Goal: Register for event/course

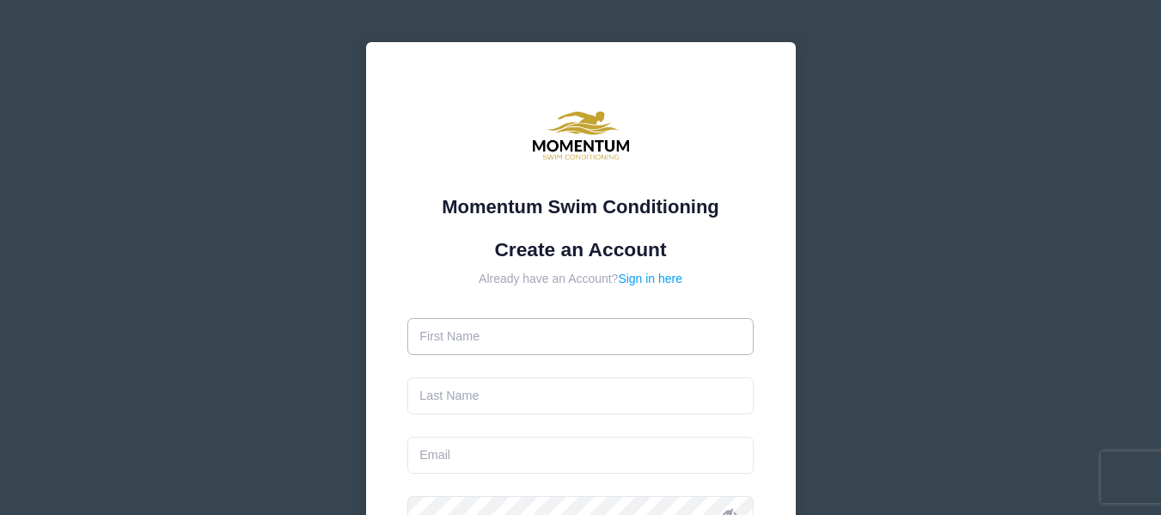
click at [569, 330] on input "text" at bounding box center [580, 336] width 346 height 37
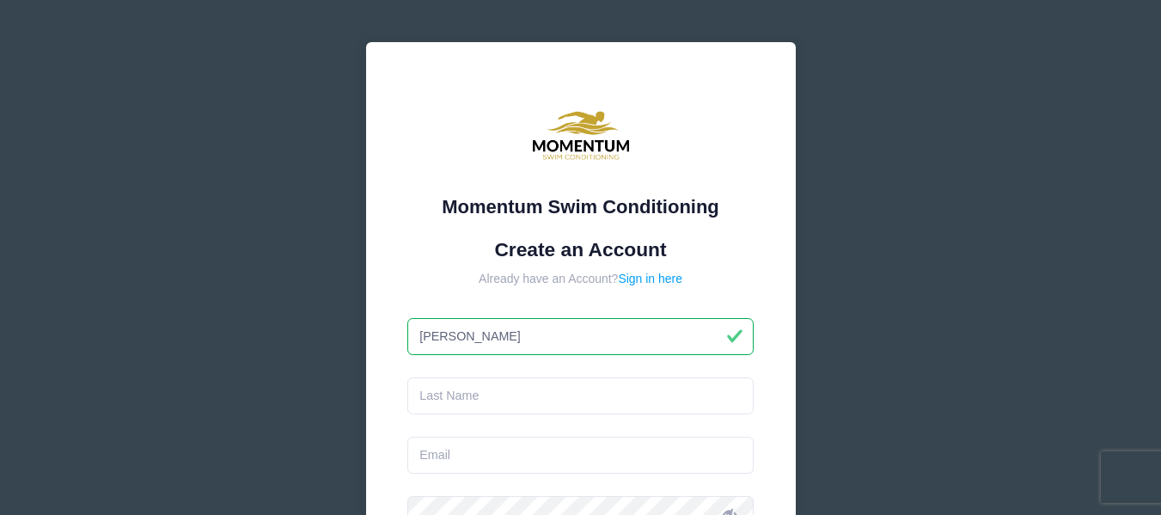
type input "[PERSON_NAME]"
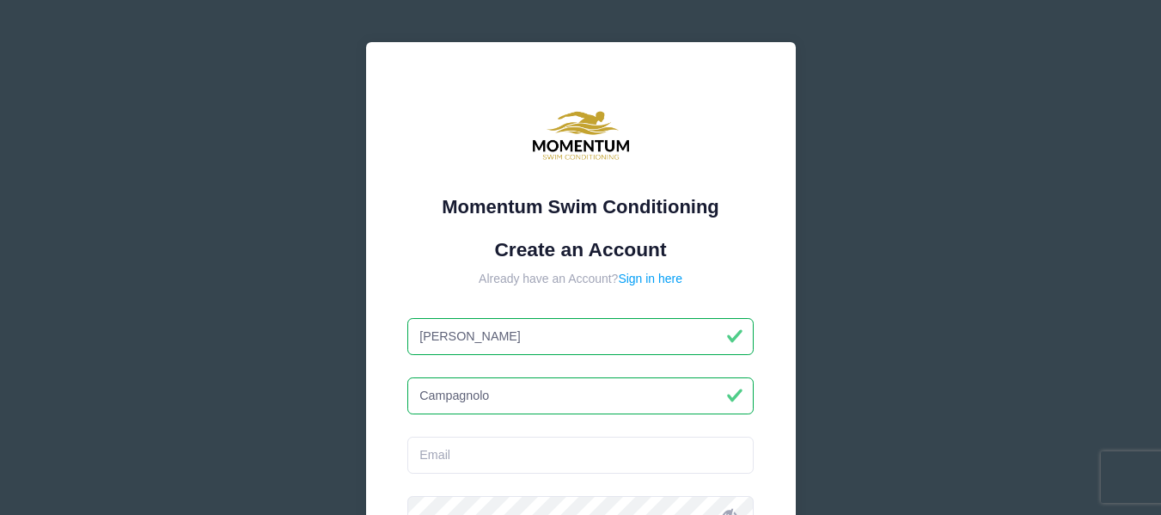
type input "Campagnolo"
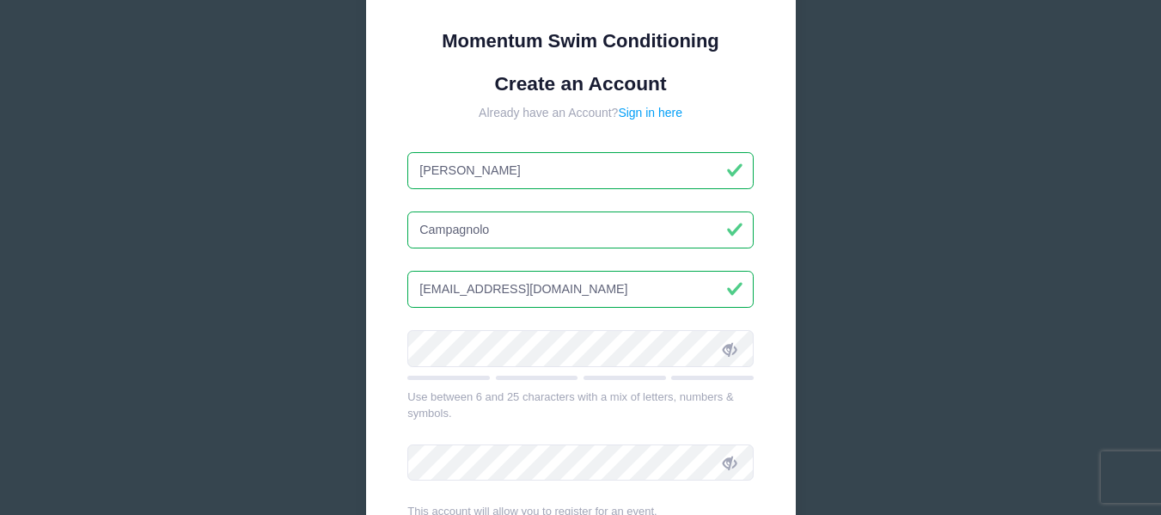
scroll to position [172, 0]
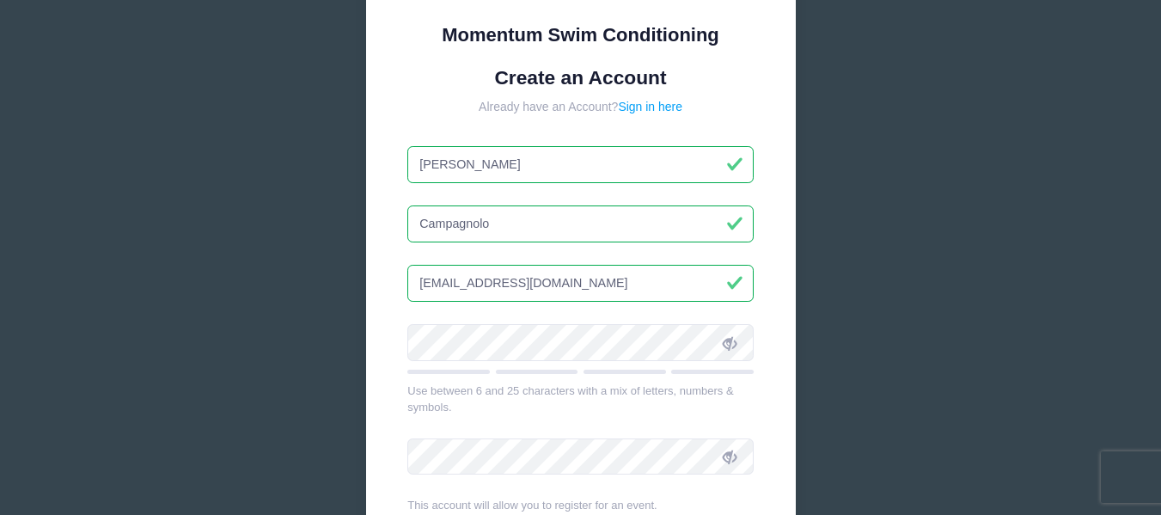
type input "[EMAIL_ADDRESS][DOMAIN_NAME]"
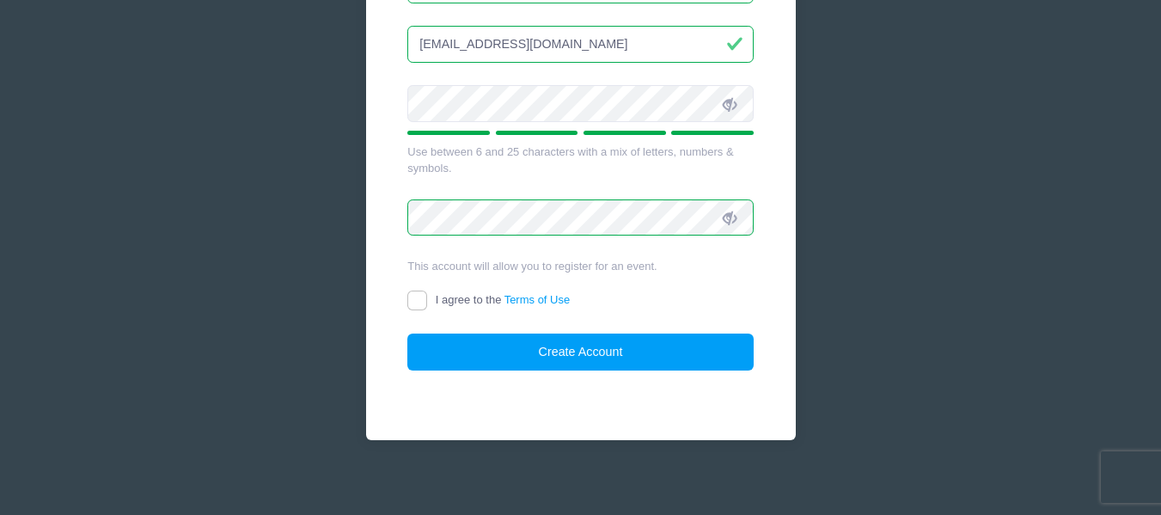
scroll to position [420, 0]
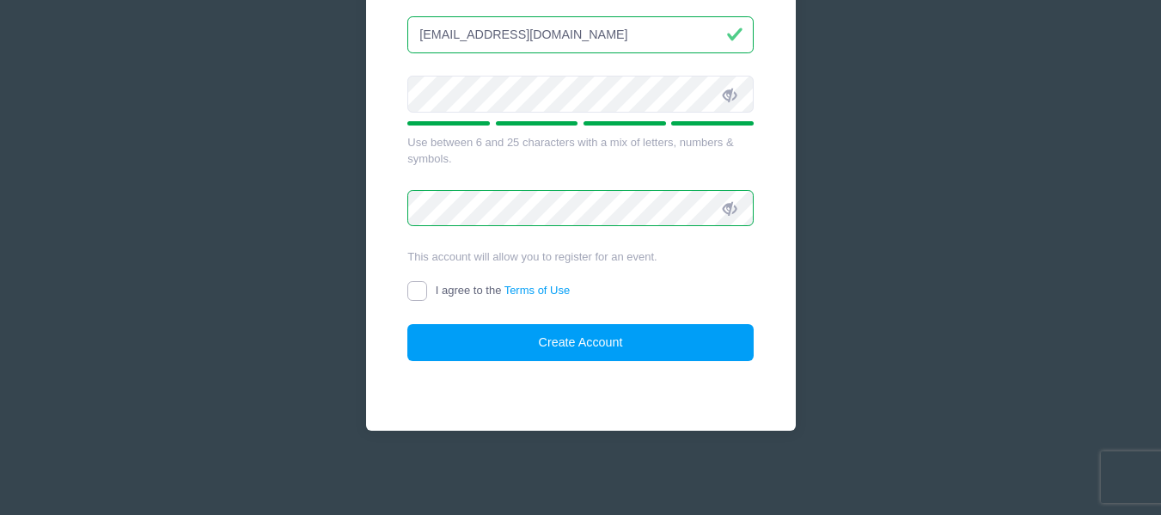
click at [426, 294] on input "I agree to the Terms of Use" at bounding box center [417, 291] width 20 height 20
checkbox input "true"
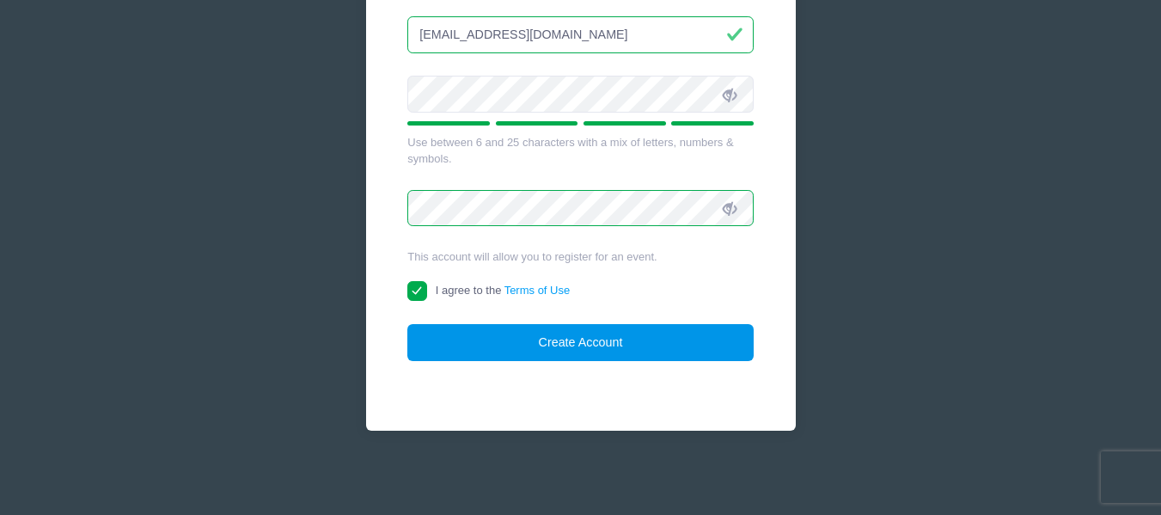
click at [542, 339] on button "Create Account" at bounding box center [580, 342] width 346 height 37
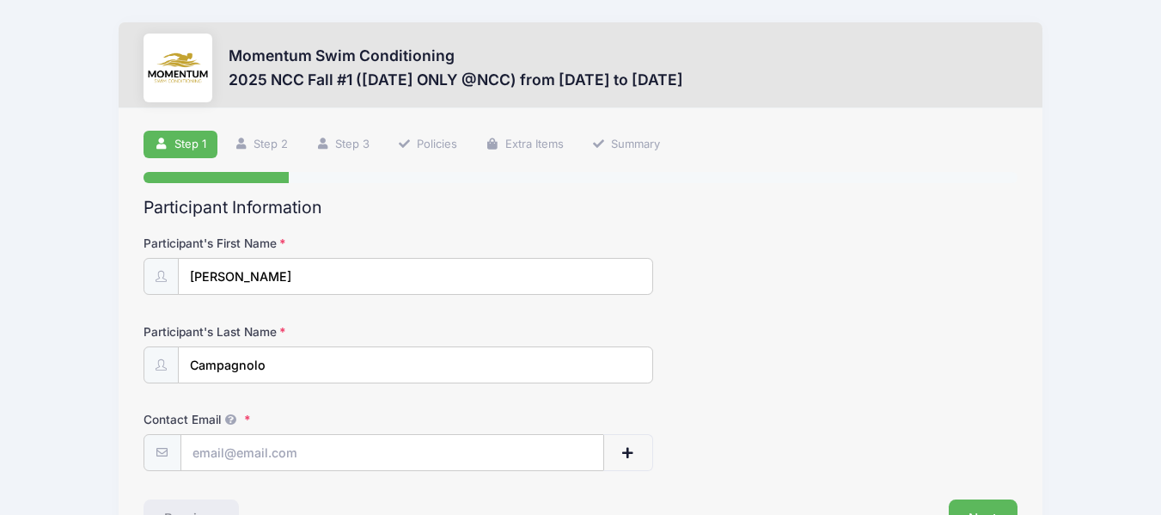
scroll to position [114, 0]
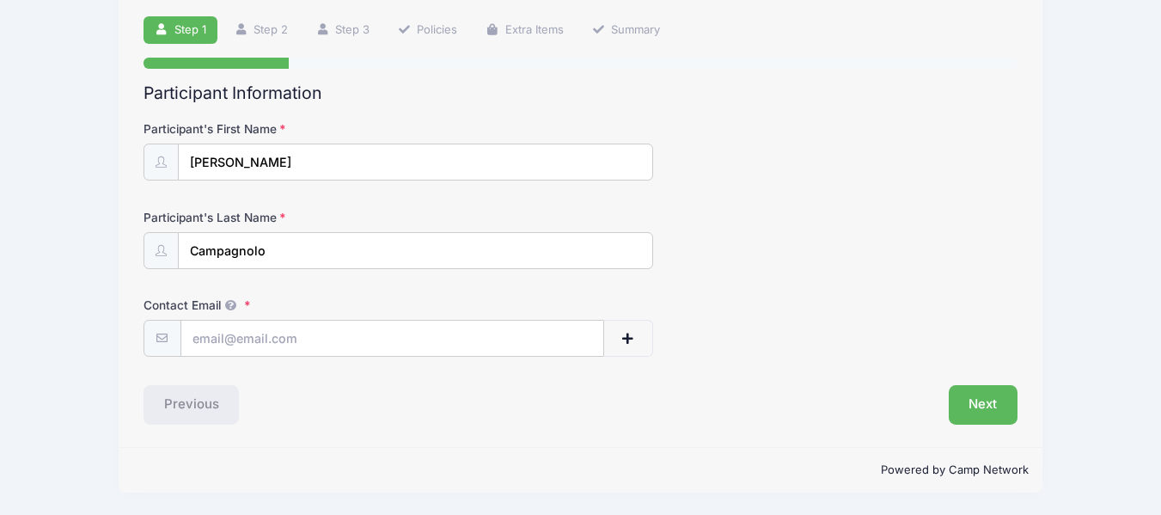
click at [293, 472] on p "Powered by Camp Network" at bounding box center [580, 470] width 897 height 17
click at [228, 331] on input "Contact Email" at bounding box center [392, 339] width 422 height 37
type input "[EMAIL_ADDRESS][DOMAIN_NAME]"
click at [989, 391] on button "Next" at bounding box center [984, 405] width 70 height 40
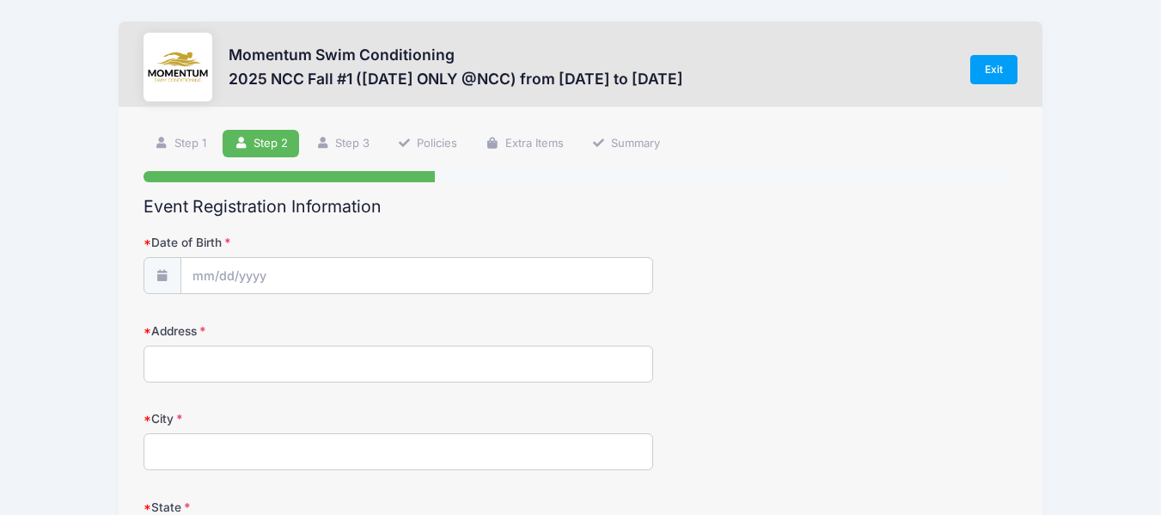
scroll to position [0, 0]
click at [200, 272] on input "Date of Birth" at bounding box center [416, 277] width 471 height 37
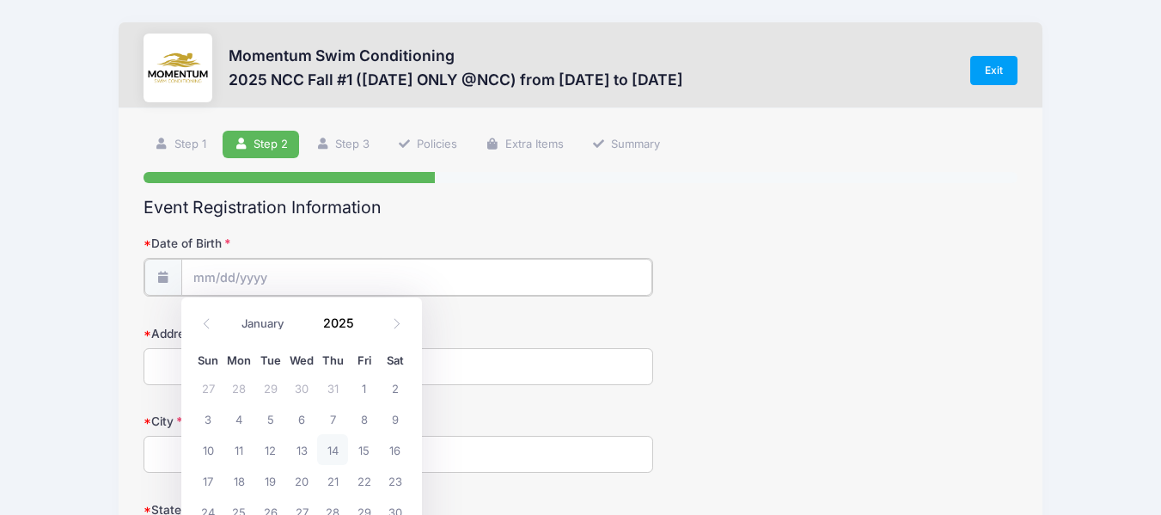
click at [203, 285] on input "Date of Birth" at bounding box center [416, 277] width 471 height 37
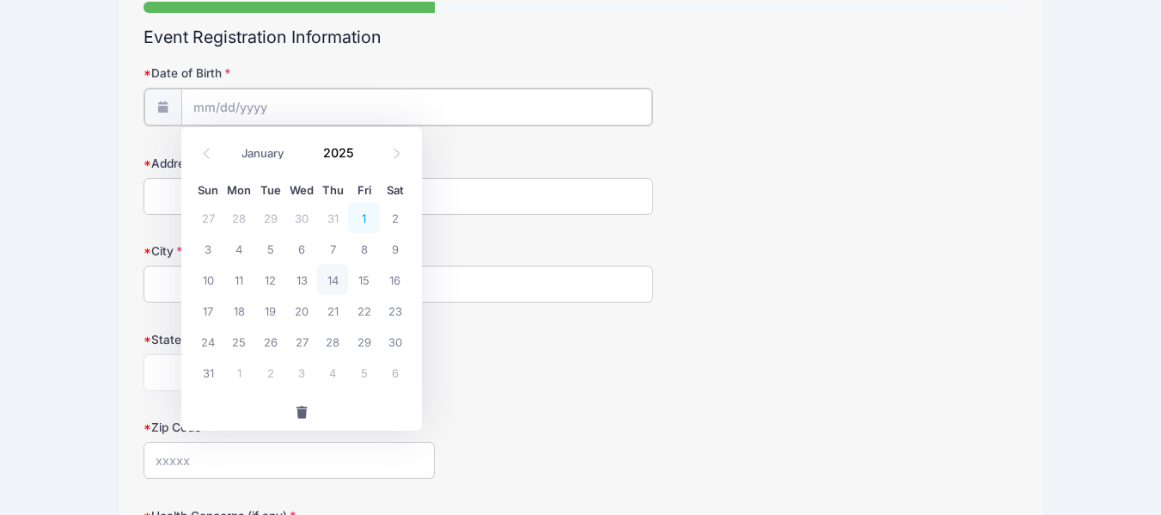
scroll to position [172, 0]
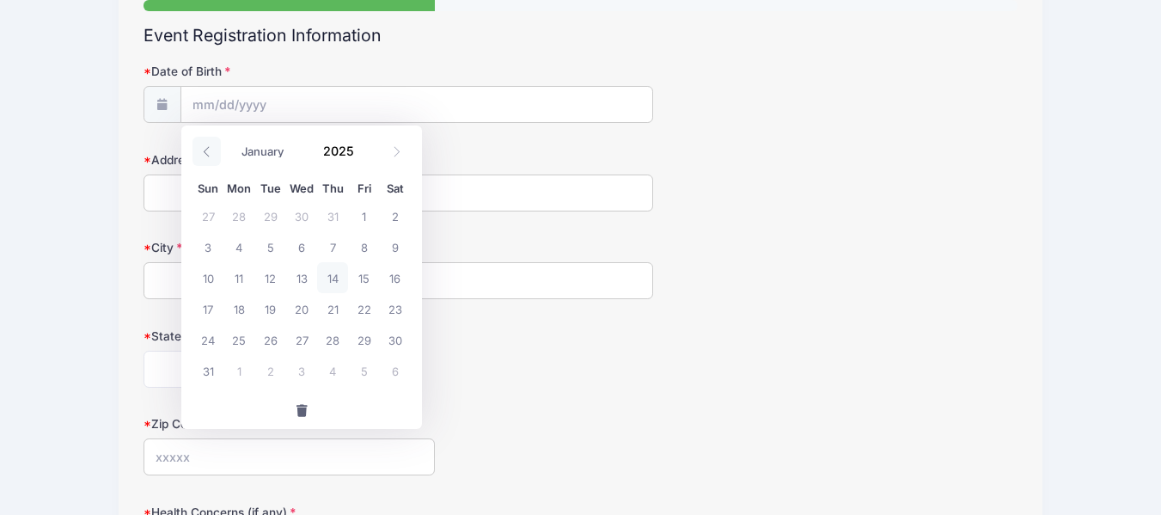
click at [201, 148] on icon at bounding box center [206, 151] width 11 height 11
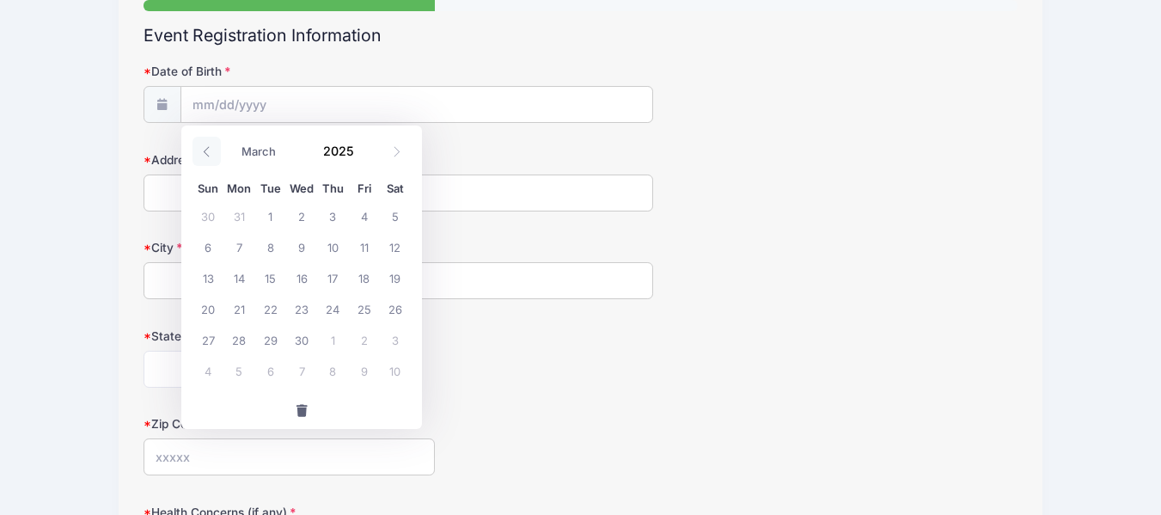
click at [201, 148] on icon at bounding box center [206, 151] width 11 height 11
select select "0"
click at [201, 148] on icon at bounding box center [206, 151] width 11 height 11
type input "2024"
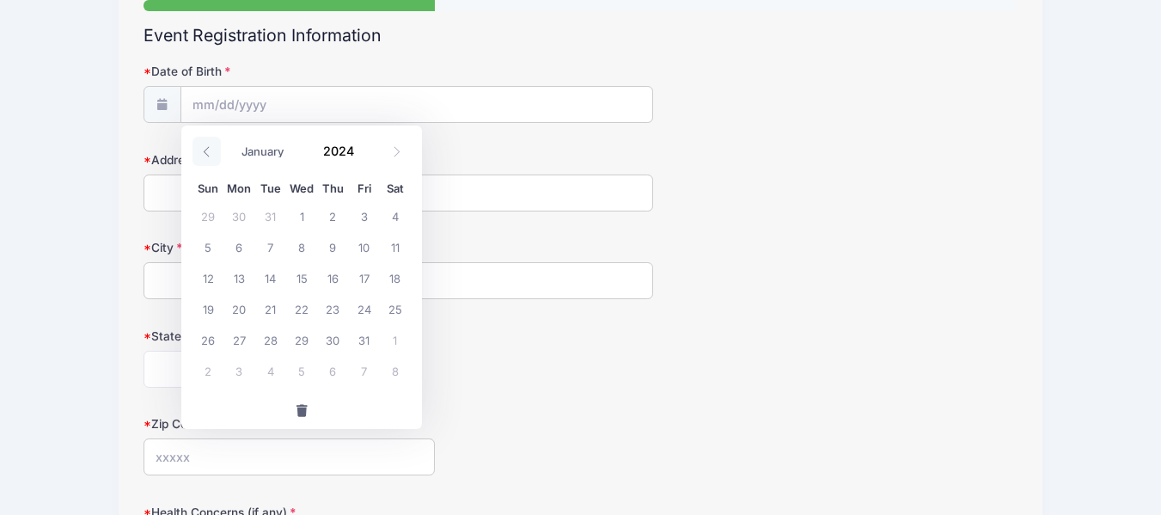
click at [201, 148] on icon at bounding box center [206, 151] width 11 height 11
select select "10"
click at [328, 157] on input "2024" at bounding box center [343, 151] width 56 height 26
click at [359, 157] on span at bounding box center [364, 156] width 12 height 13
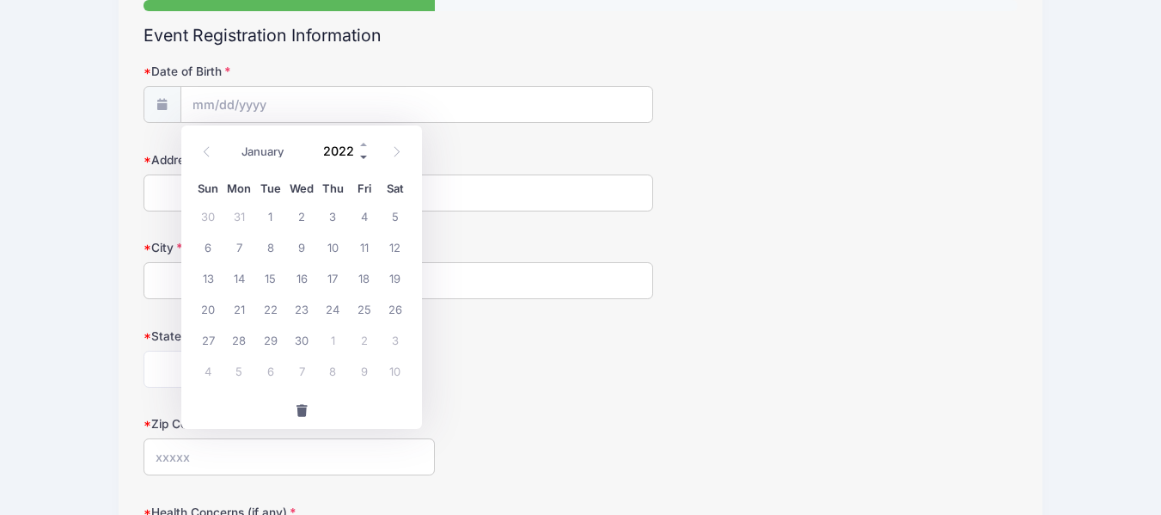
click at [359, 157] on span at bounding box center [364, 156] width 12 height 13
click at [359, 159] on span at bounding box center [364, 156] width 12 height 13
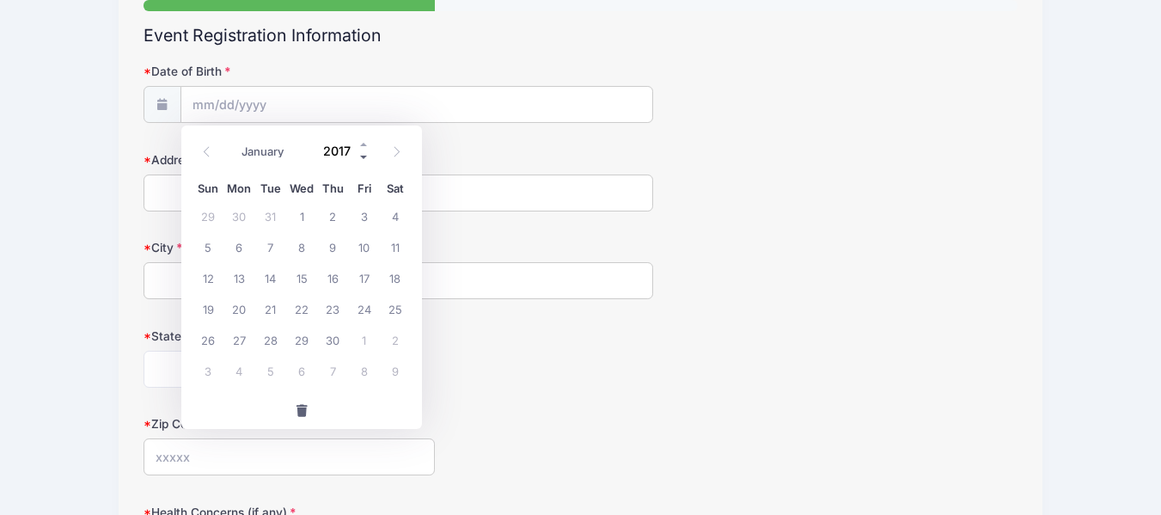
click at [359, 159] on span at bounding box center [364, 156] width 12 height 13
type input "2015"
click at [213, 156] on span at bounding box center [207, 151] width 28 height 29
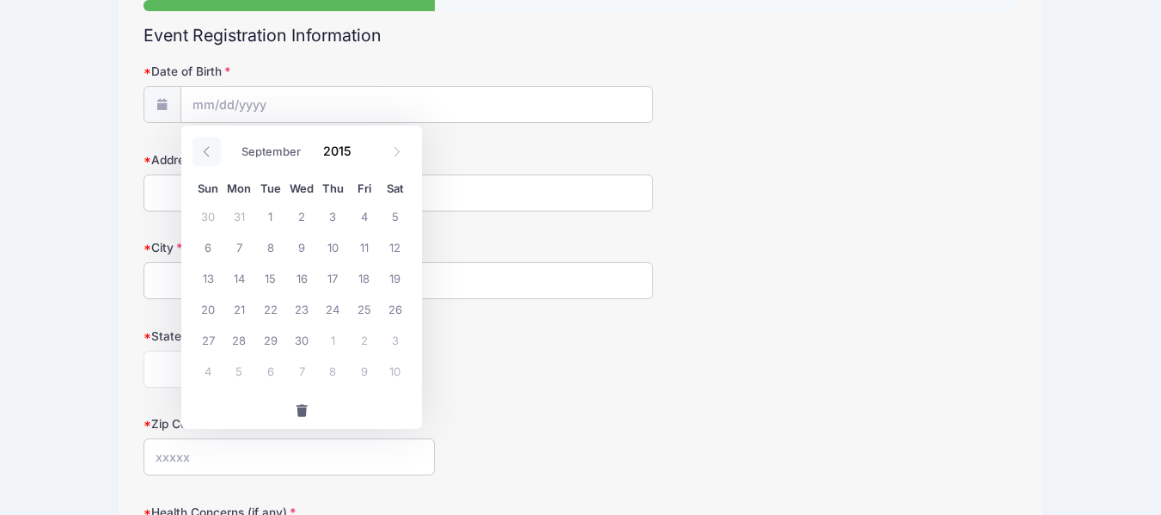
click at [213, 156] on span at bounding box center [207, 151] width 28 height 29
select select "5"
click at [242, 272] on span "15" at bounding box center [238, 277] width 31 height 31
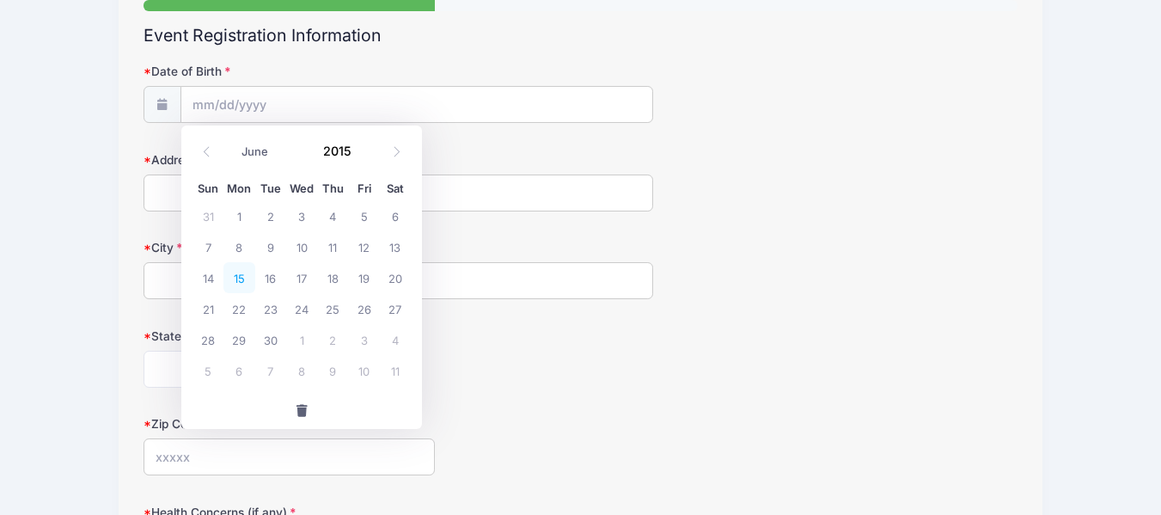
type input "06/15/2015"
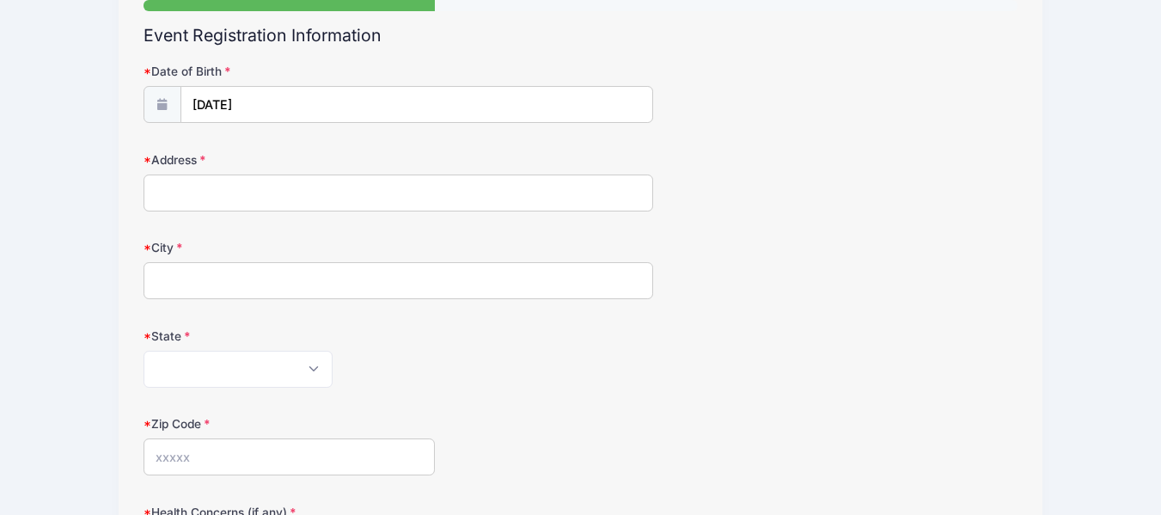
click at [224, 188] on input "Address" at bounding box center [399, 192] width 510 height 37
type input "1120 Tuthill Rd"
type input "Naperville"
click at [321, 366] on select "Alabama Alaska American Samoa Arizona Arkansas Armed Forces Africa Armed Forces…" at bounding box center [238, 369] width 189 height 37
select select "IL"
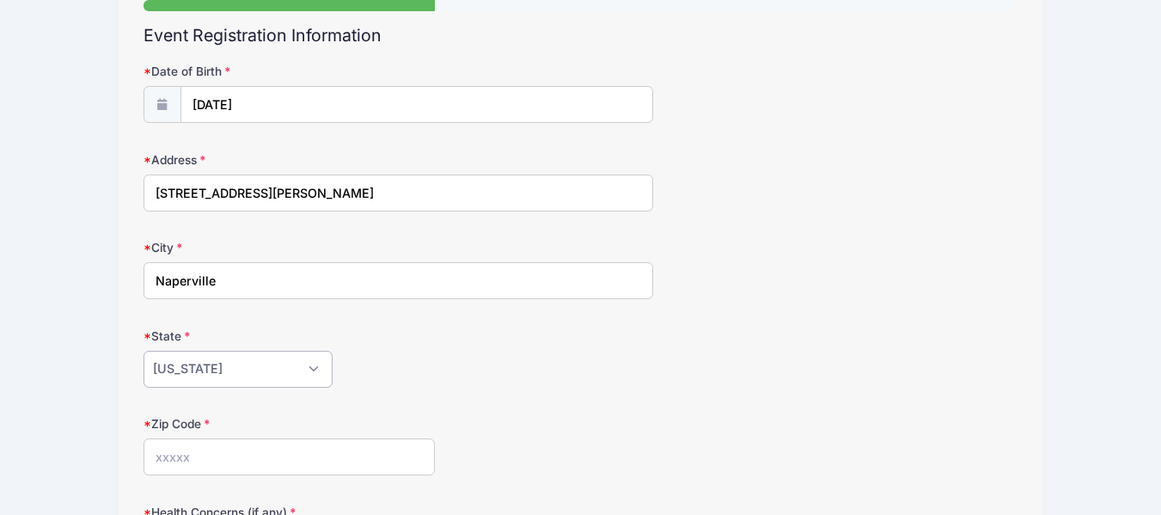
click at [144, 351] on select "Alabama Alaska American Samoa Arizona Arkansas Armed Forces Africa Armed Forces…" at bounding box center [238, 369] width 189 height 37
click at [222, 456] on input "Zip Code" at bounding box center [289, 456] width 291 height 37
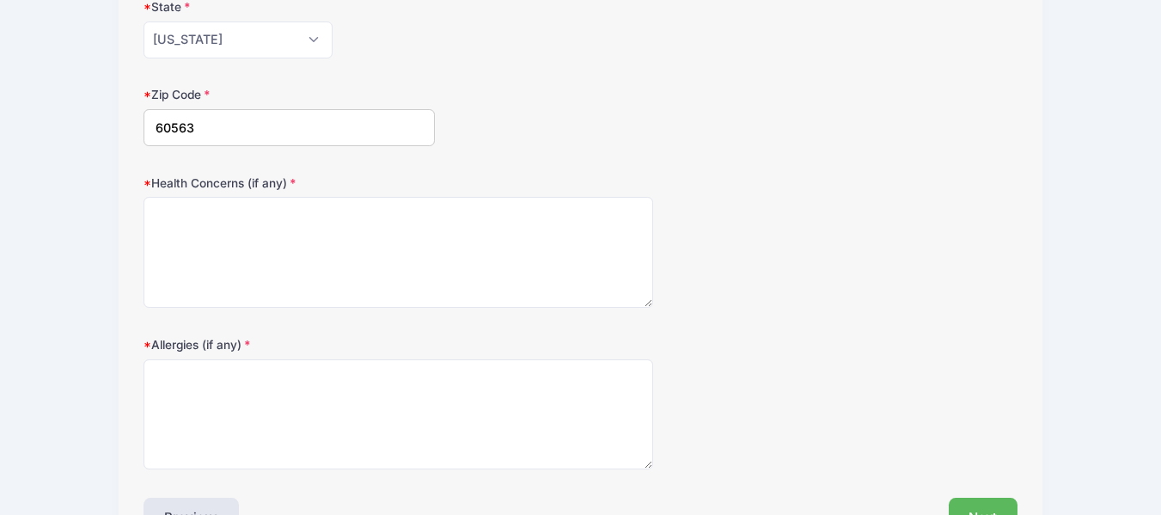
scroll to position [516, 0]
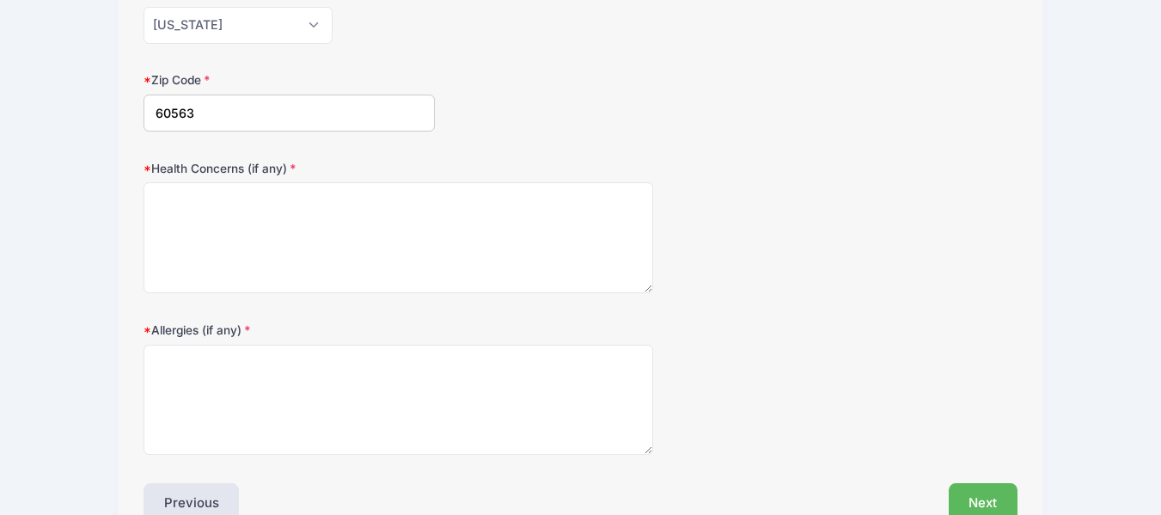
type input "60563"
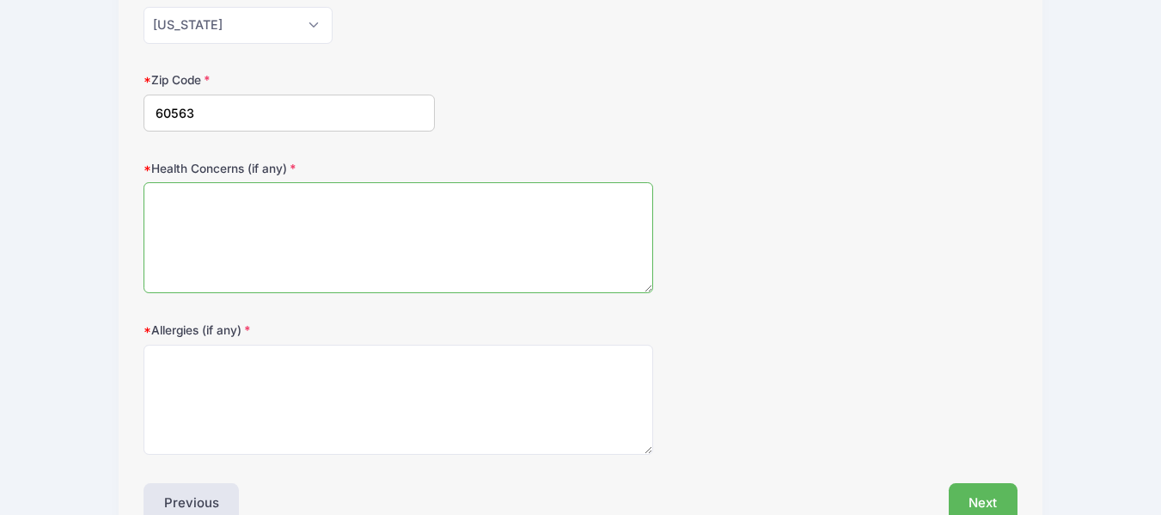
click at [260, 260] on textarea "Health Concerns (if any)" at bounding box center [399, 237] width 510 height 111
type textarea "none"
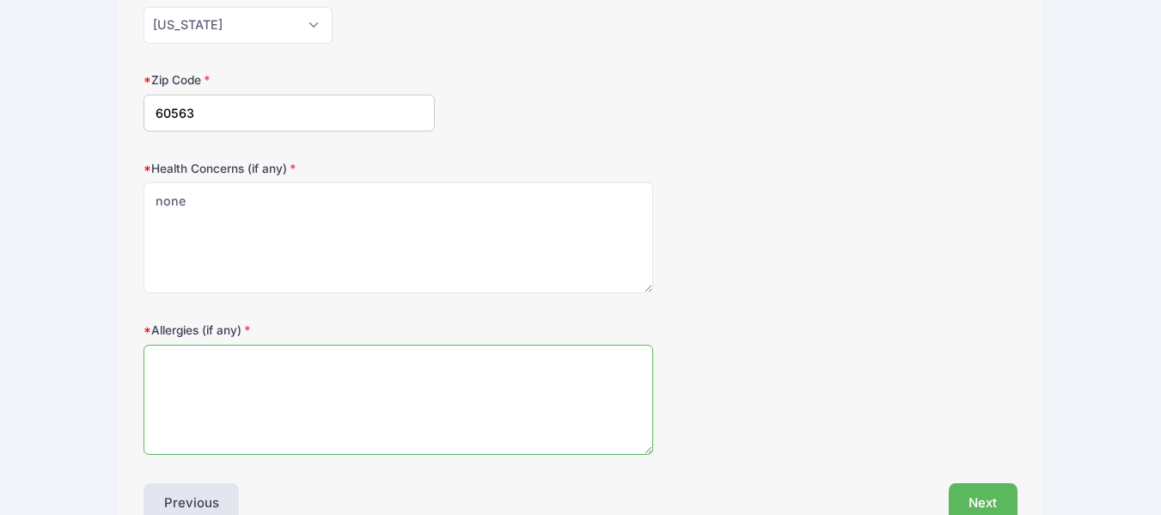
click at [301, 377] on textarea "Allergies (if any)" at bounding box center [399, 400] width 510 height 111
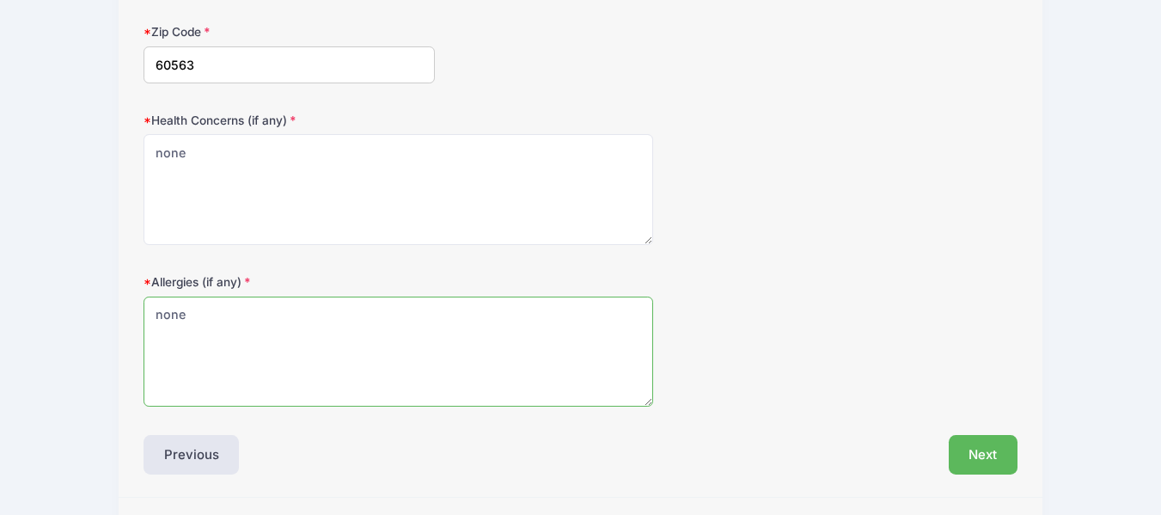
scroll to position [614, 0]
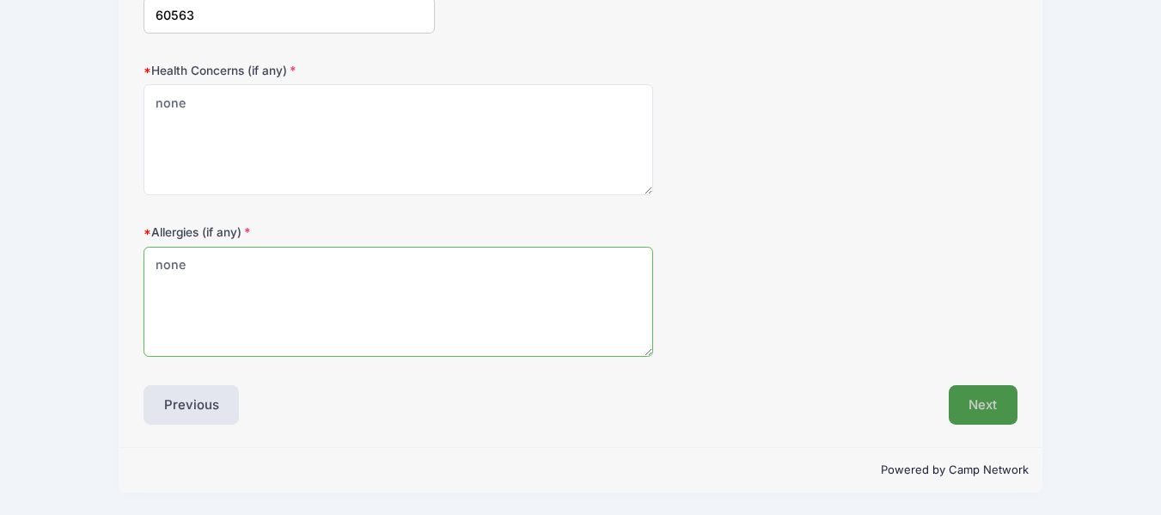
type textarea "none"
click at [965, 402] on button "Next" at bounding box center [984, 405] width 70 height 40
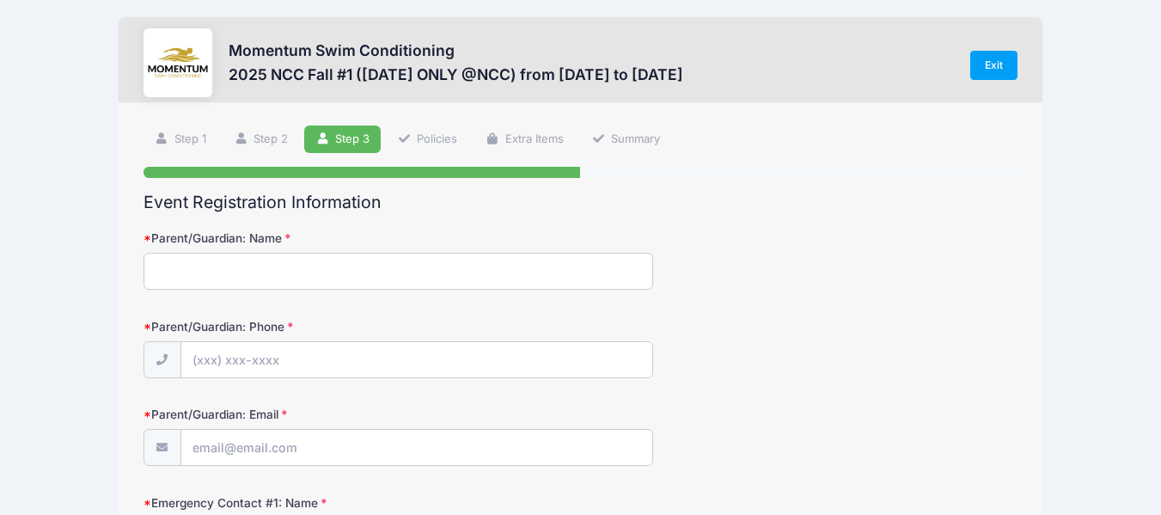
scroll to position [0, 0]
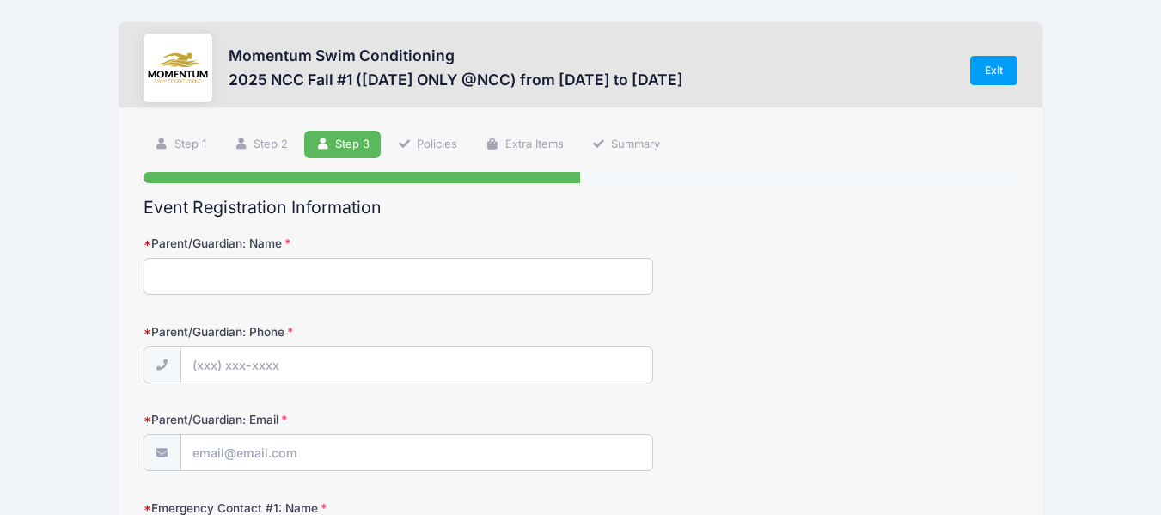
click at [208, 261] on input "Parent/Guardian: Name" at bounding box center [399, 276] width 510 height 37
type input "Michaela Campagnolo"
type input "(630) 956-4197"
click at [307, 460] on input "Parent/Guardian: Email" at bounding box center [416, 453] width 471 height 37
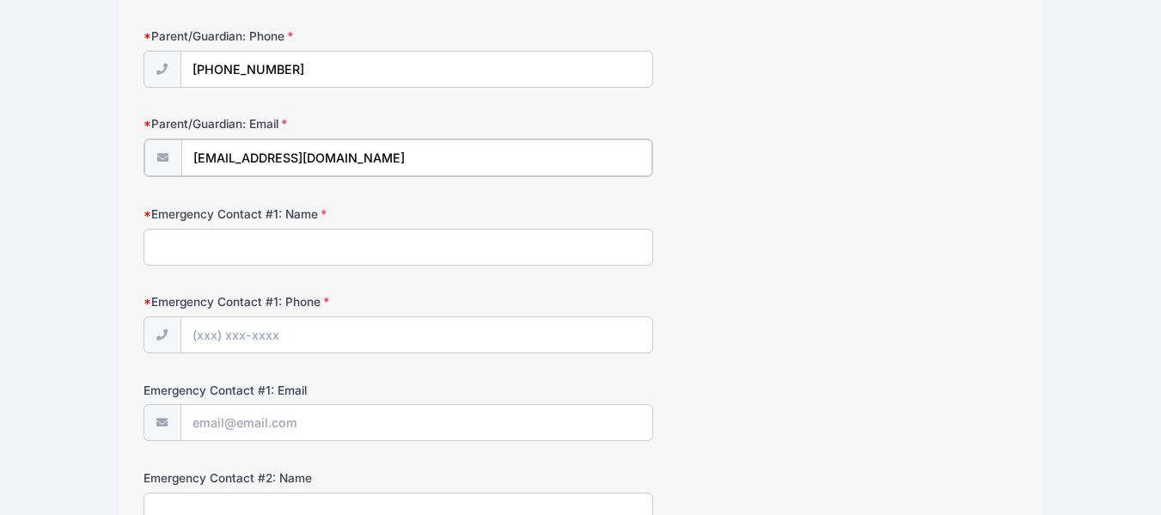
scroll to position [258, 0]
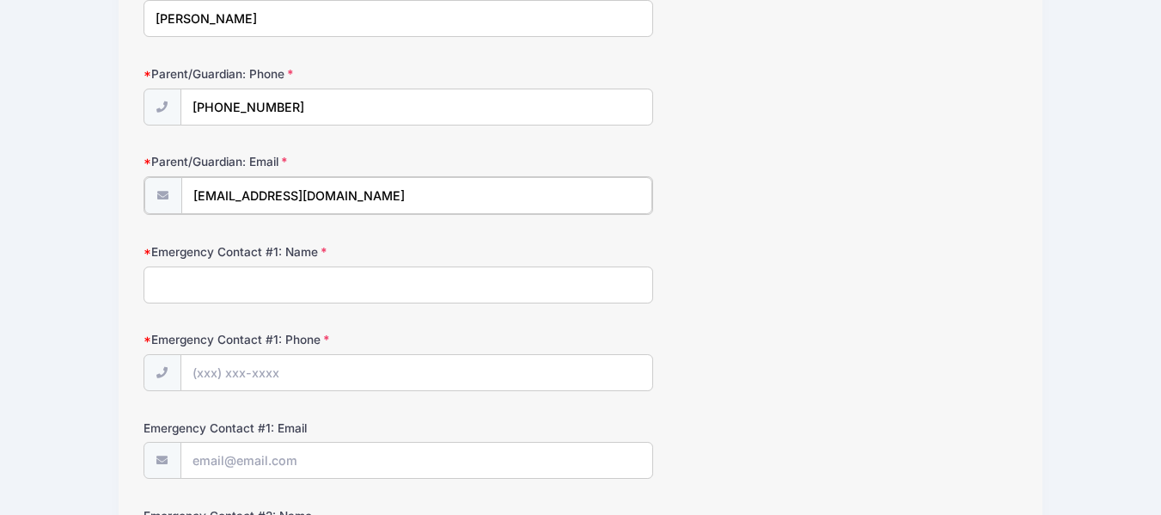
type input "[EMAIL_ADDRESS][DOMAIN_NAME]"
click at [289, 285] on input "Emergency Contact #1: Name" at bounding box center [399, 283] width 510 height 37
type input "Michaela"
type input "(630) 956-4197"
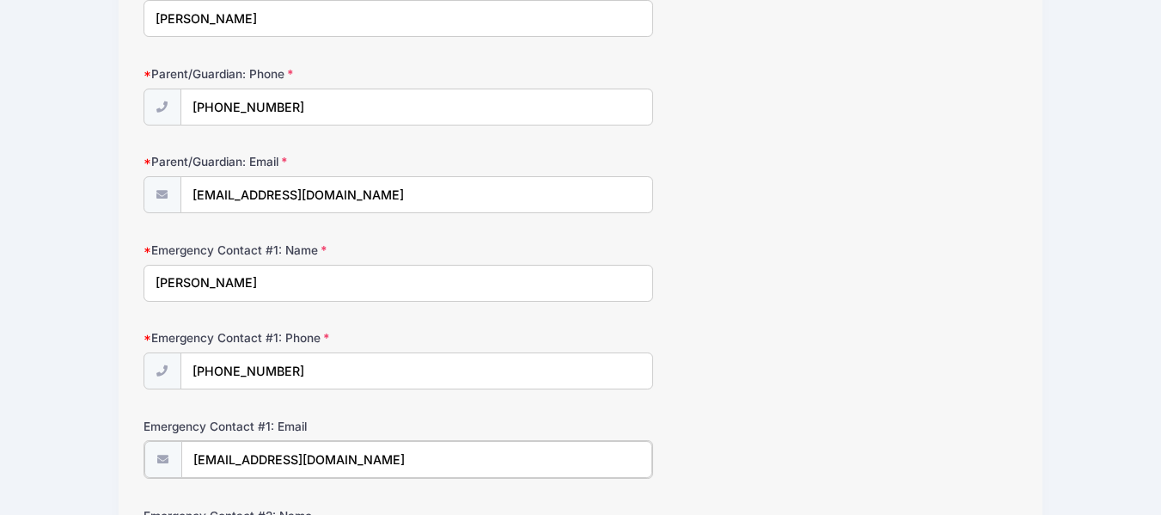
type input "[EMAIL_ADDRESS][DOMAIN_NAME]"
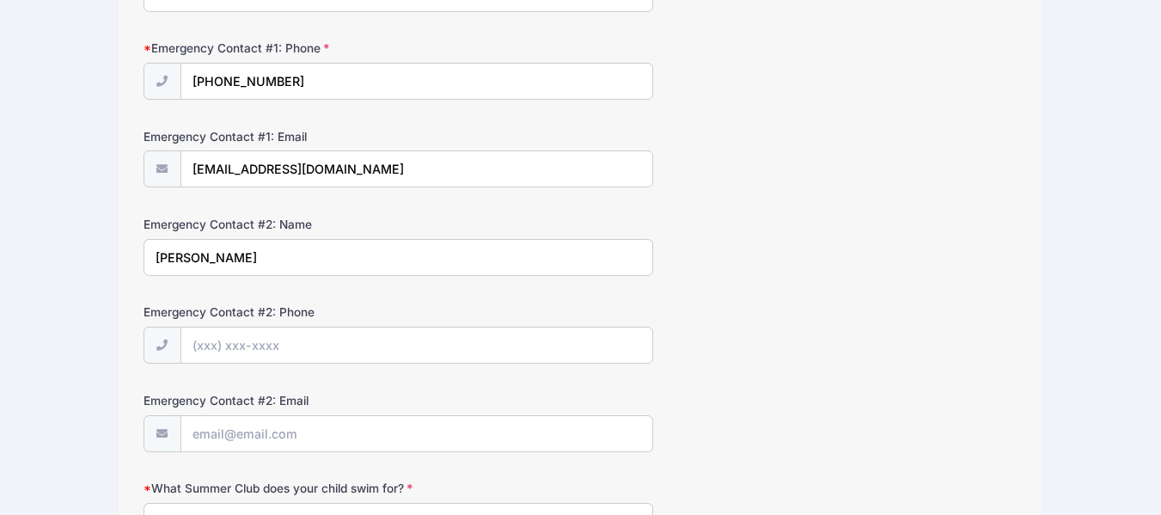
type input "Tony Campagnolo"
type input "(630) 819-9170"
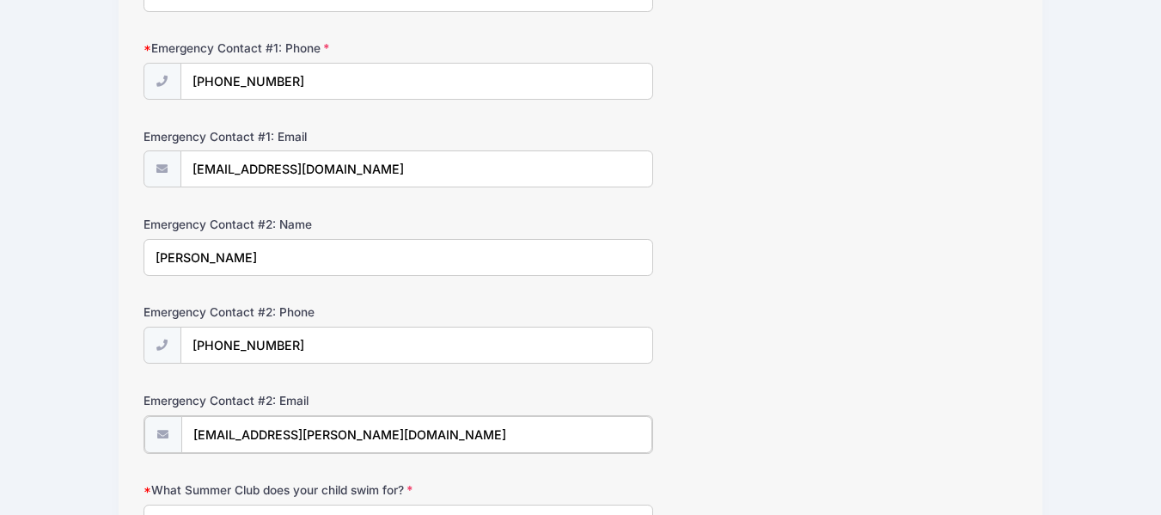
type input "campagnolo.anthony@gmail.com"
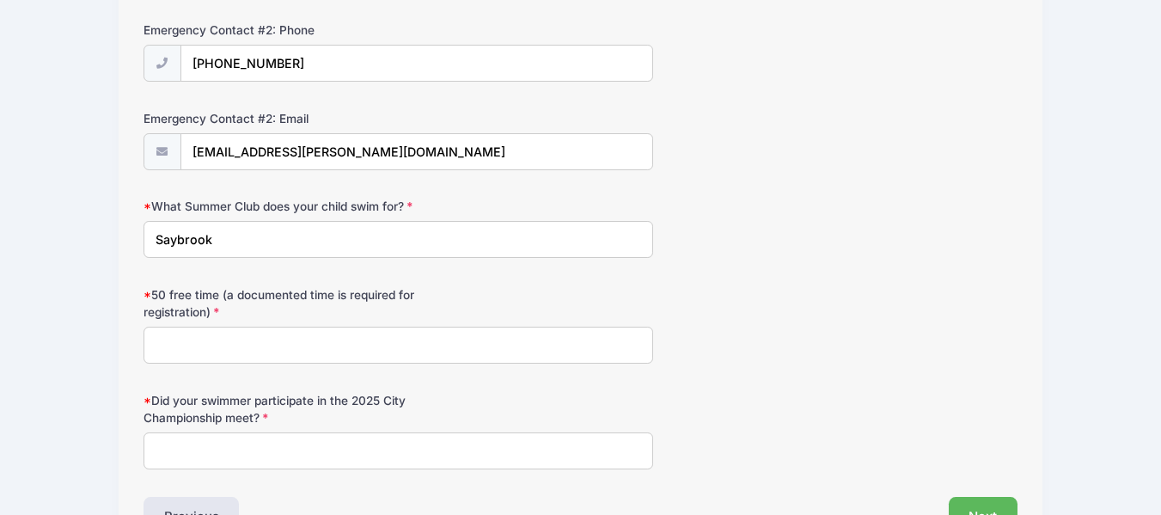
scroll to position [830, 0]
type input "Saybrook"
click at [303, 460] on input "Did your swimmer participate in the 2025 City Championship meet?" at bounding box center [399, 450] width 510 height 37
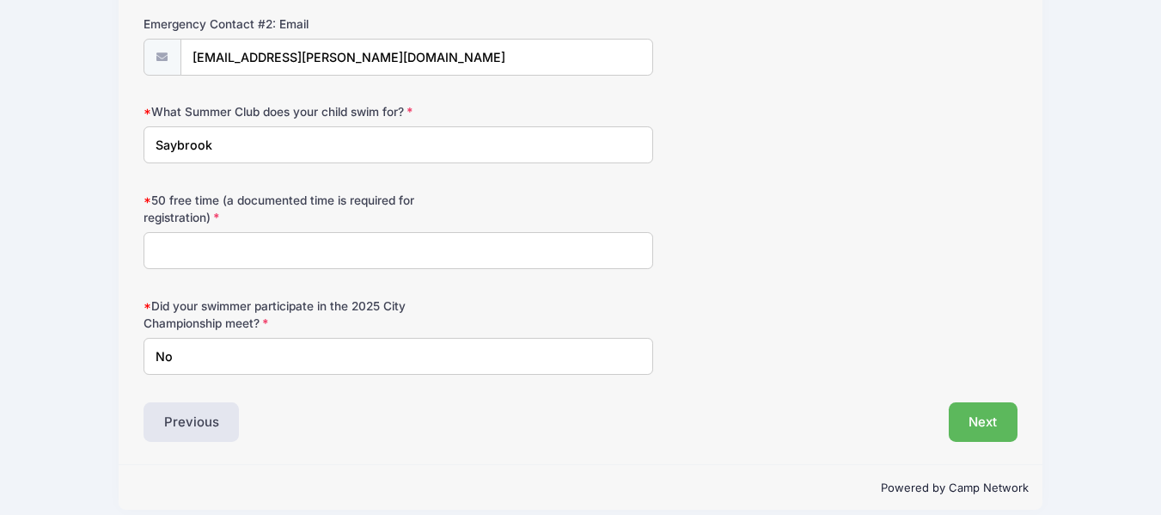
scroll to position [903, 0]
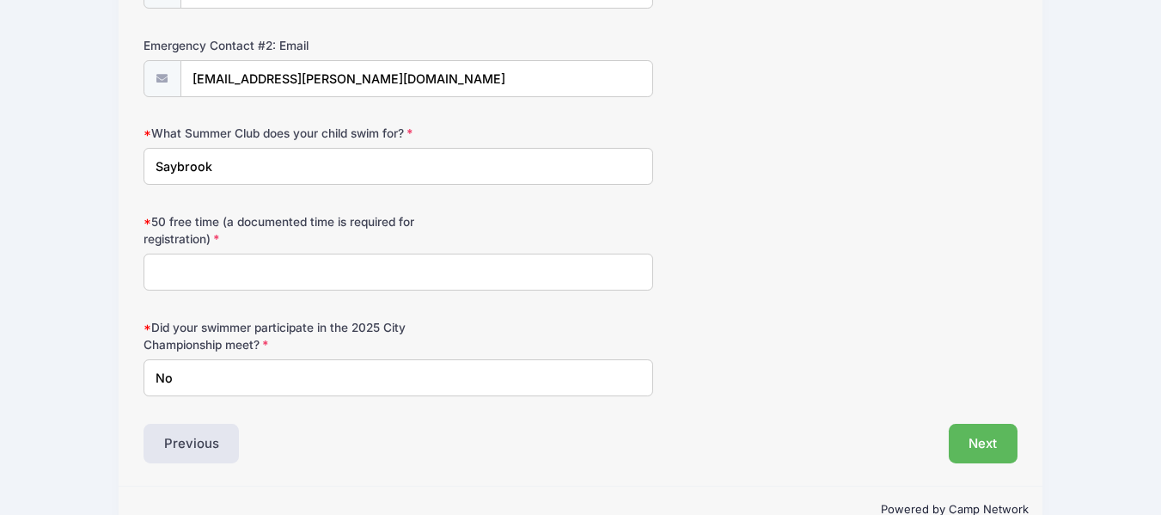
type input "No"
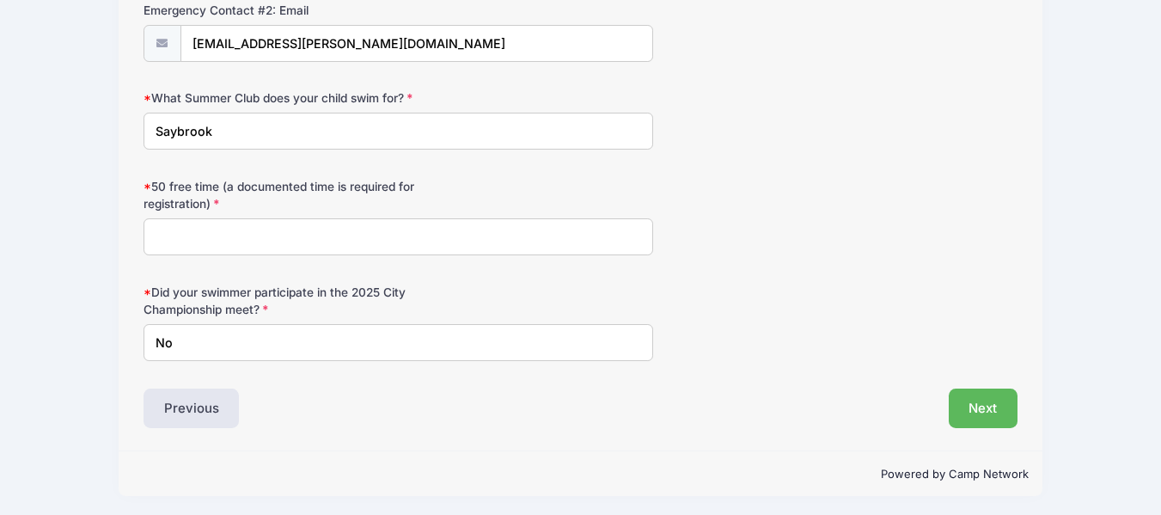
scroll to position [941, 0]
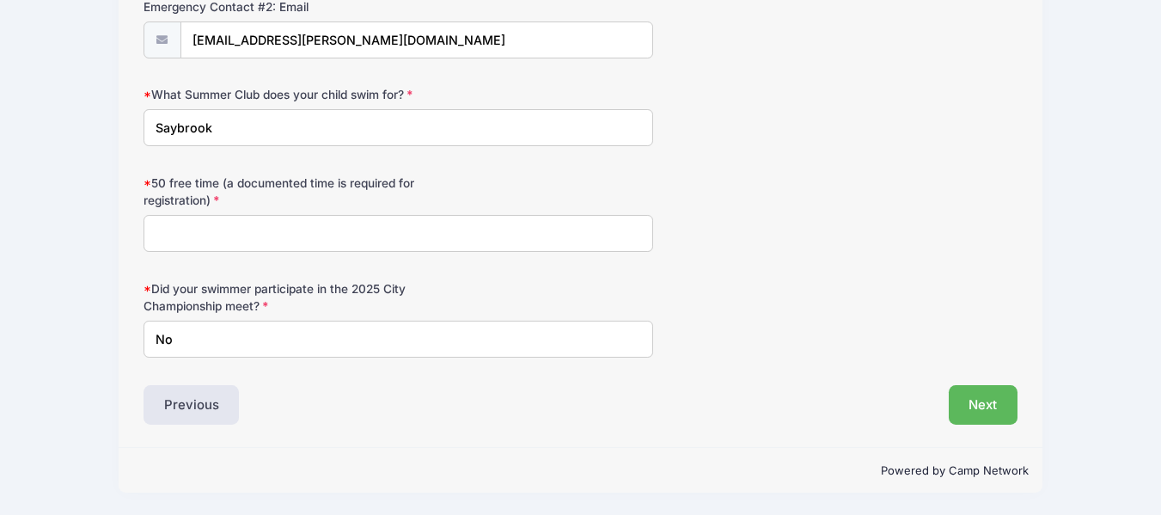
click at [233, 233] on input "50 free time (a documented time is required for registration)" at bounding box center [399, 233] width 510 height 37
type input "51"
click at [991, 413] on button "Next" at bounding box center [984, 405] width 70 height 40
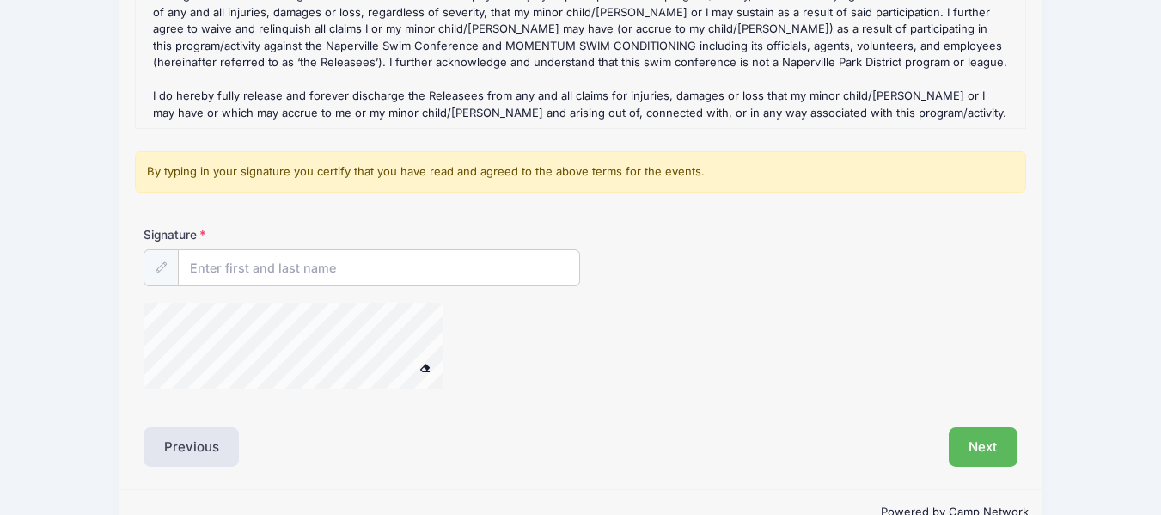
scroll to position [413, 0]
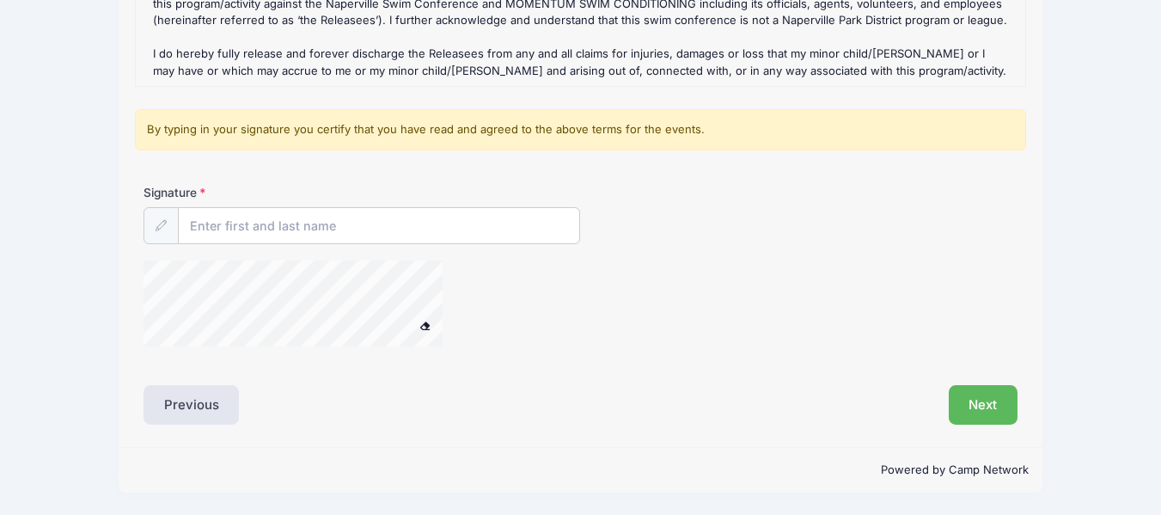
click at [355, 204] on div "Signature" at bounding box center [581, 214] width 874 height 60
click at [356, 237] on input "Signature" at bounding box center [379, 226] width 401 height 37
type input "Michaela Campagnolo"
click at [967, 405] on button "Next" at bounding box center [984, 405] width 70 height 40
click at [994, 415] on button "Next" at bounding box center [984, 405] width 70 height 40
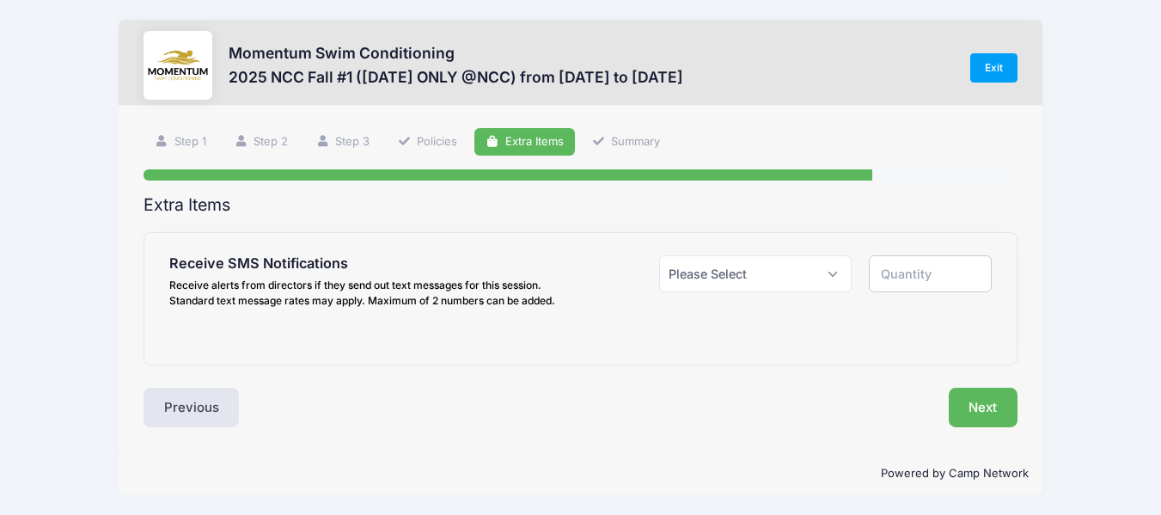
scroll to position [0, 0]
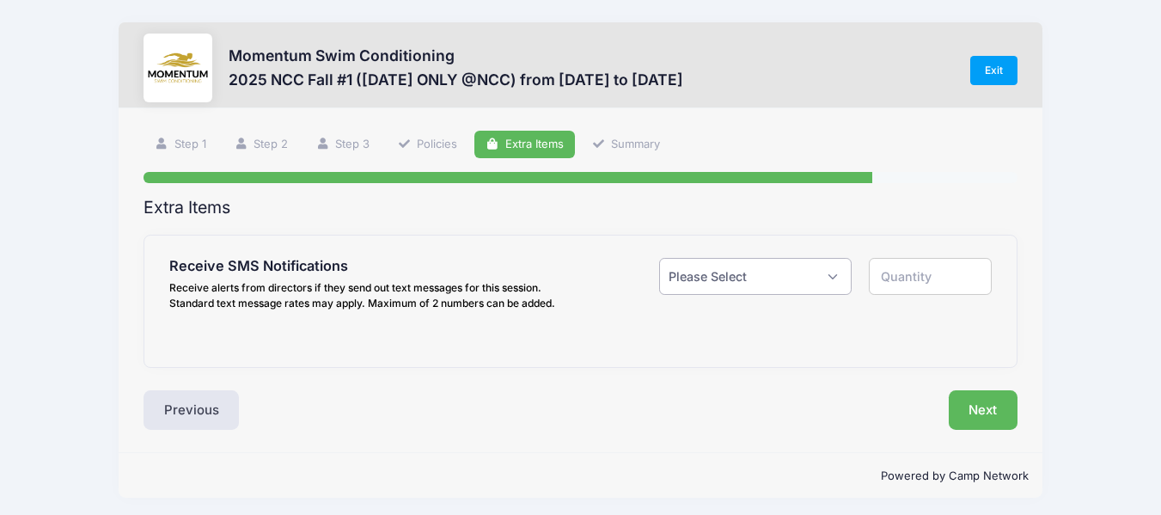
click at [755, 291] on select "Please Select Yes ($0.00) No" at bounding box center [755, 276] width 193 height 37
select select "0"
click at [659, 258] on select "Please Select Yes ($0.00) No" at bounding box center [755, 276] width 193 height 37
type input "0"
click at [962, 403] on button "Next" at bounding box center [984, 410] width 70 height 40
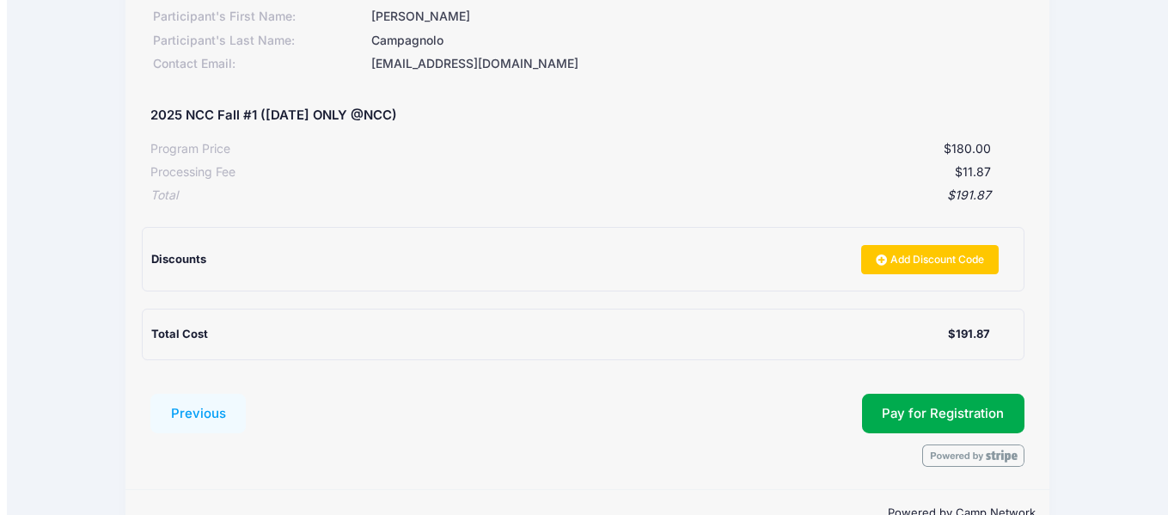
scroll to position [300, 0]
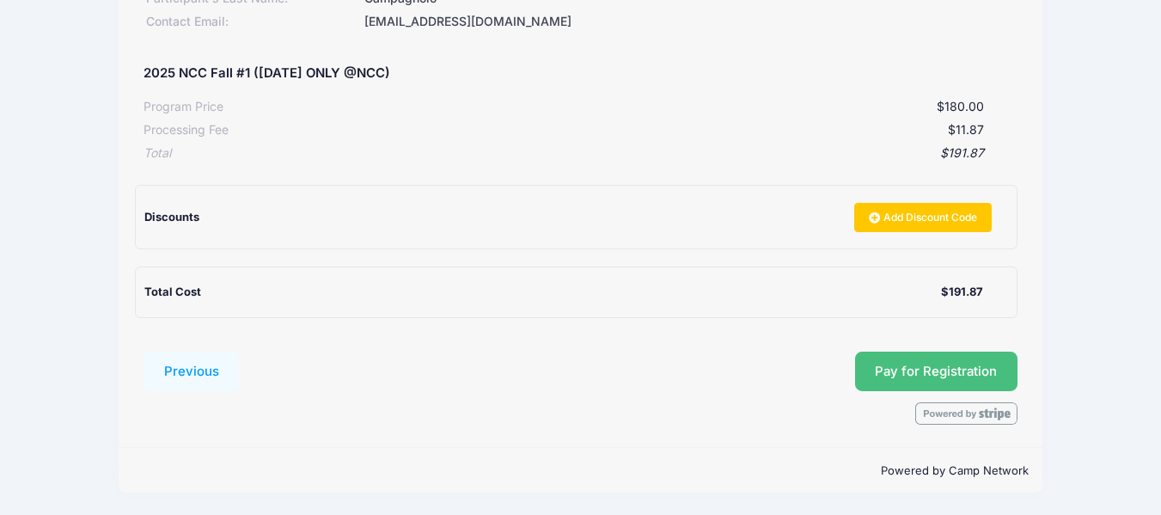
click at [953, 371] on span "Pay for Registration" at bounding box center [936, 371] width 122 height 15
